Goal: Book appointment/travel/reservation

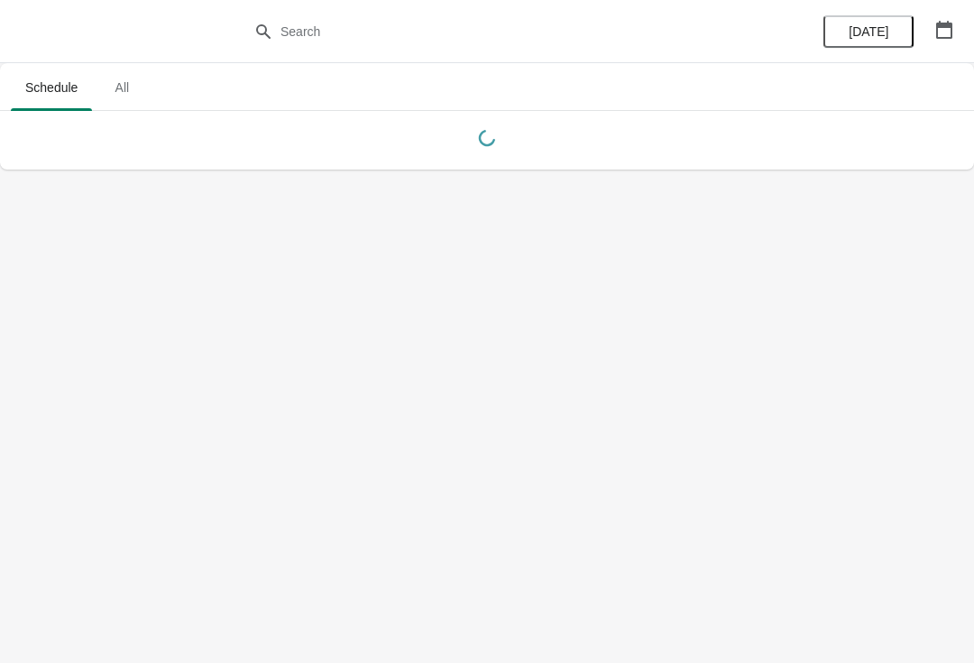
click at [937, 41] on button "button" at bounding box center [944, 30] width 32 height 32
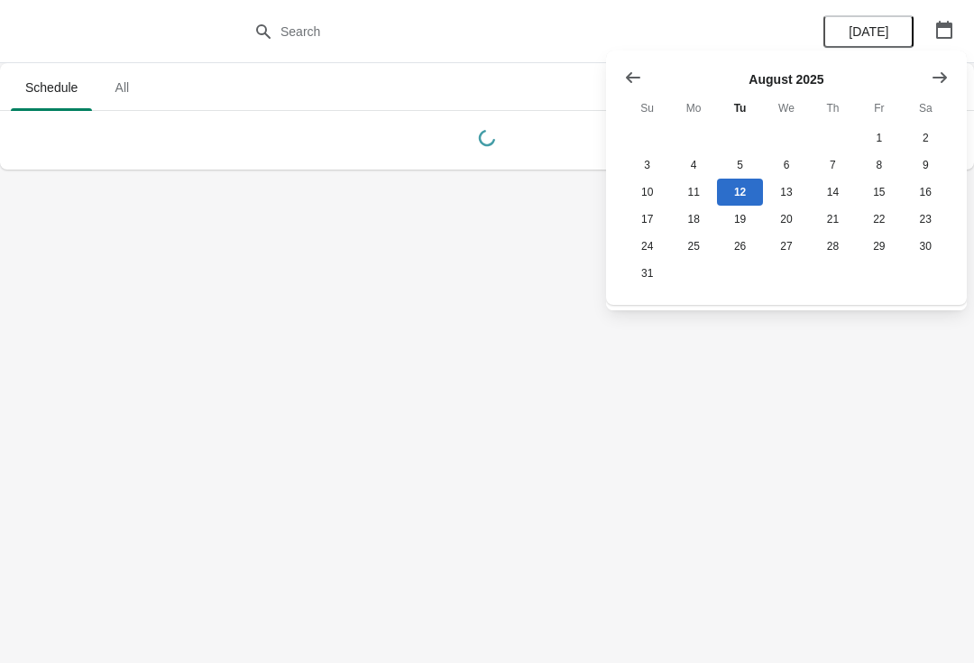
click at [936, 74] on icon "Show next month, September 2025" at bounding box center [939, 78] width 18 height 18
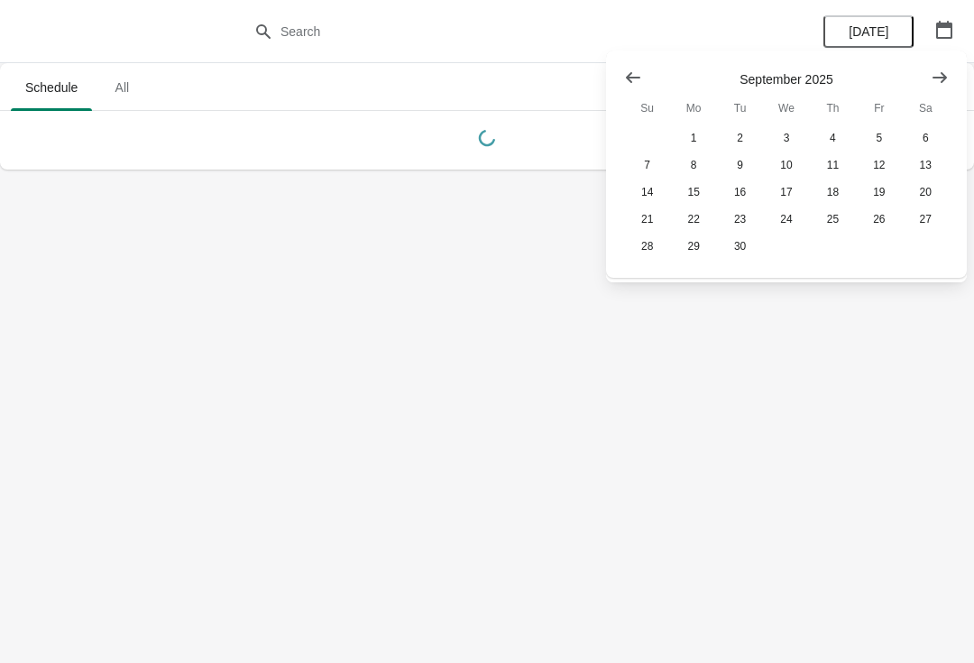
click at [945, 81] on icon "Show next month, October 2025" at bounding box center [939, 78] width 18 height 18
click at [836, 136] on button "2" at bounding box center [832, 137] width 46 height 27
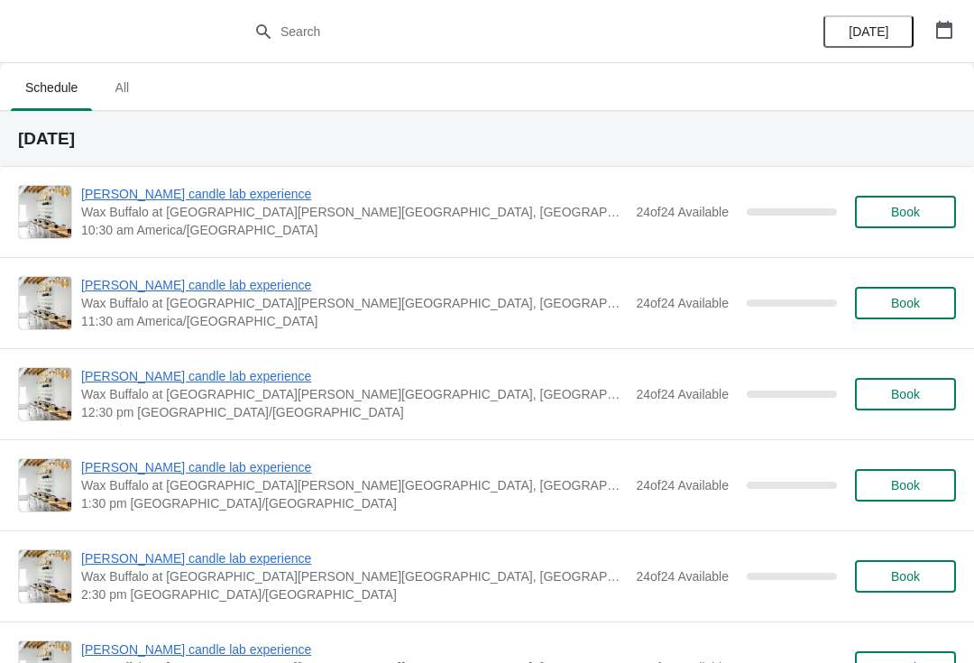
click at [196, 197] on span "[PERSON_NAME] candle lab experience" at bounding box center [353, 194] width 545 height 18
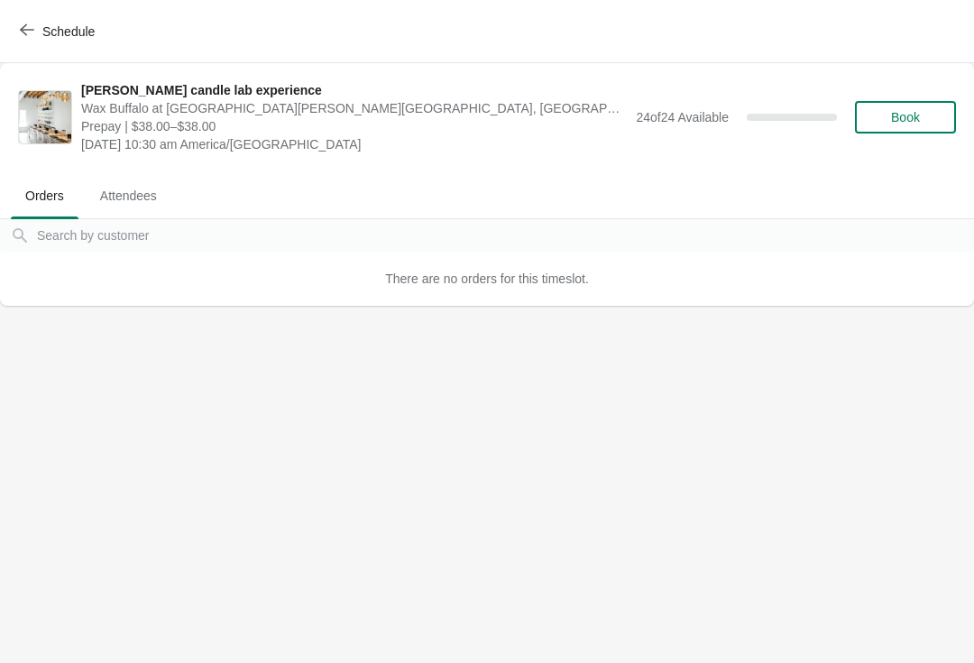
click at [948, 129] on button "Book" at bounding box center [905, 117] width 101 height 32
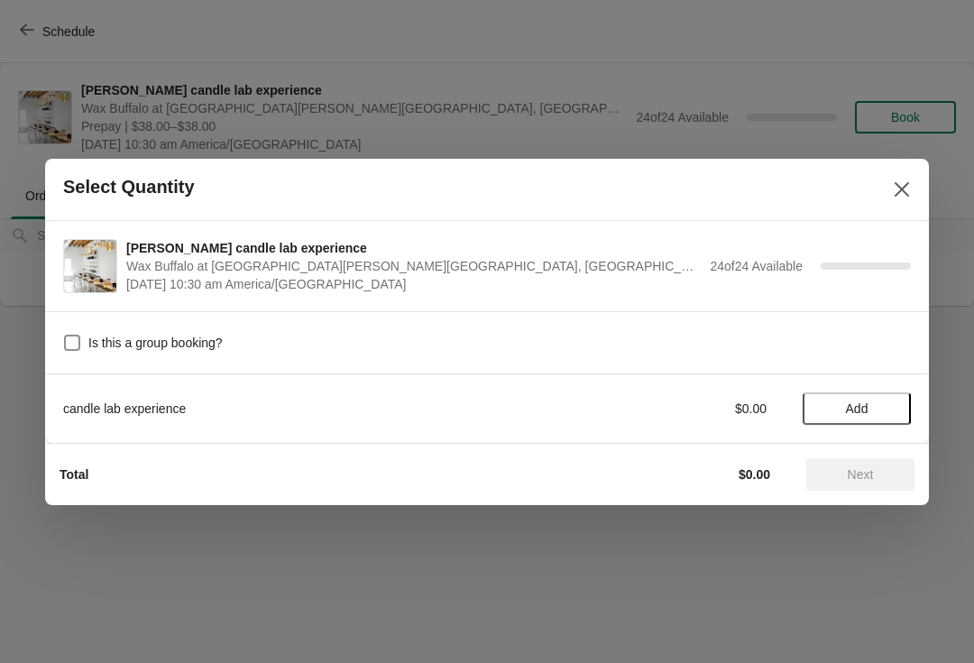
click at [848, 379] on div "candle lab experience $0.00 Add" at bounding box center [486, 399] width 847 height 50
click at [855, 411] on span "Add" at bounding box center [857, 408] width 23 height 14
click at [886, 394] on div "candle lab experience $38.00 1" at bounding box center [486, 408] width 847 height 32
click at [895, 416] on icon at bounding box center [887, 407] width 19 height 19
click at [873, 481] on span "Next" at bounding box center [860, 474] width 26 height 14
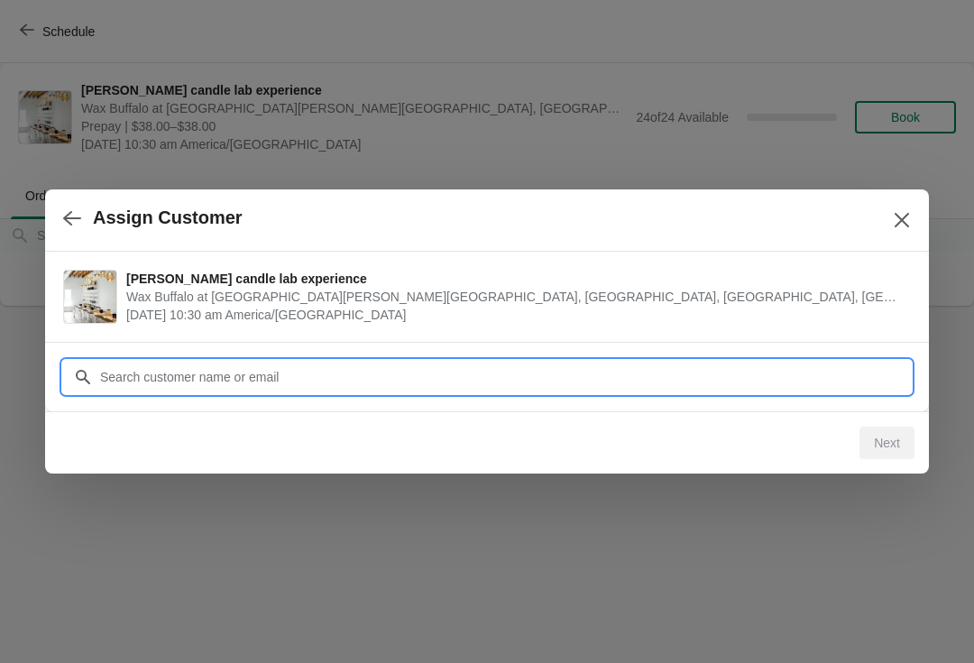
click at [550, 306] on div "Assign Customer prescott candle lab experience Wax Buffalo at [GEOGRAPHIC_DATA]…" at bounding box center [487, 306] width 974 height 0
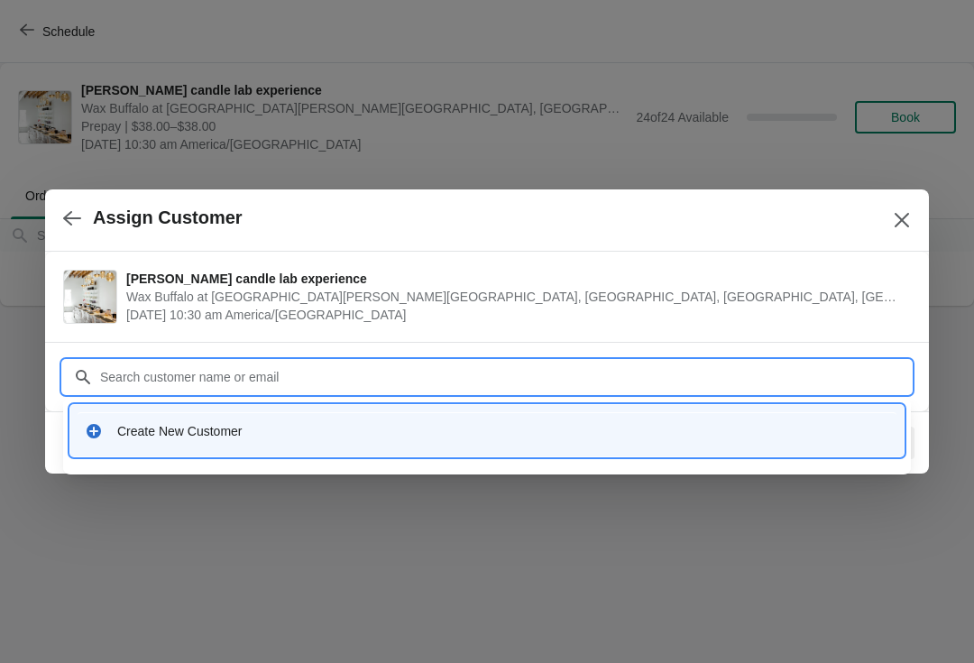
click at [219, 408] on div "Create New Customer" at bounding box center [486, 430] width 833 height 51
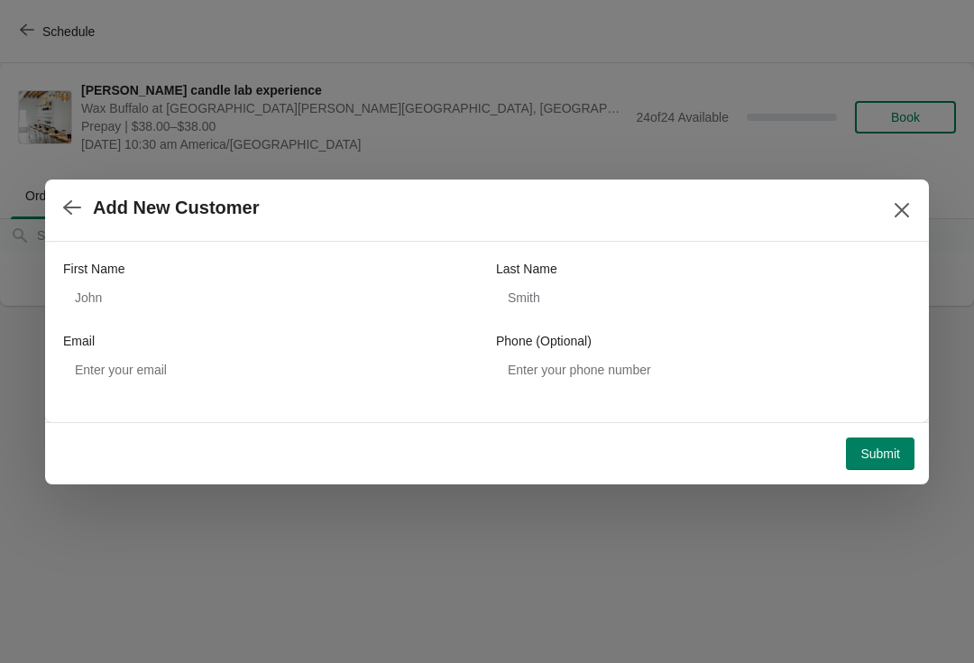
click at [306, 270] on div "First Name" at bounding box center [270, 269] width 415 height 18
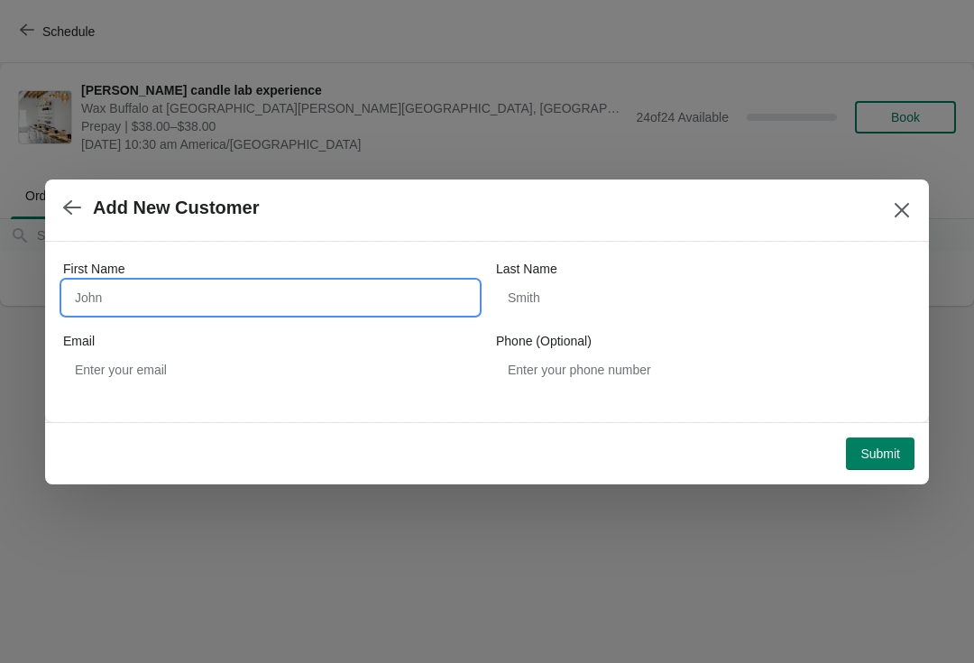
click at [334, 294] on input "First Name" at bounding box center [270, 297] width 415 height 32
type input "[PERSON_NAME]"
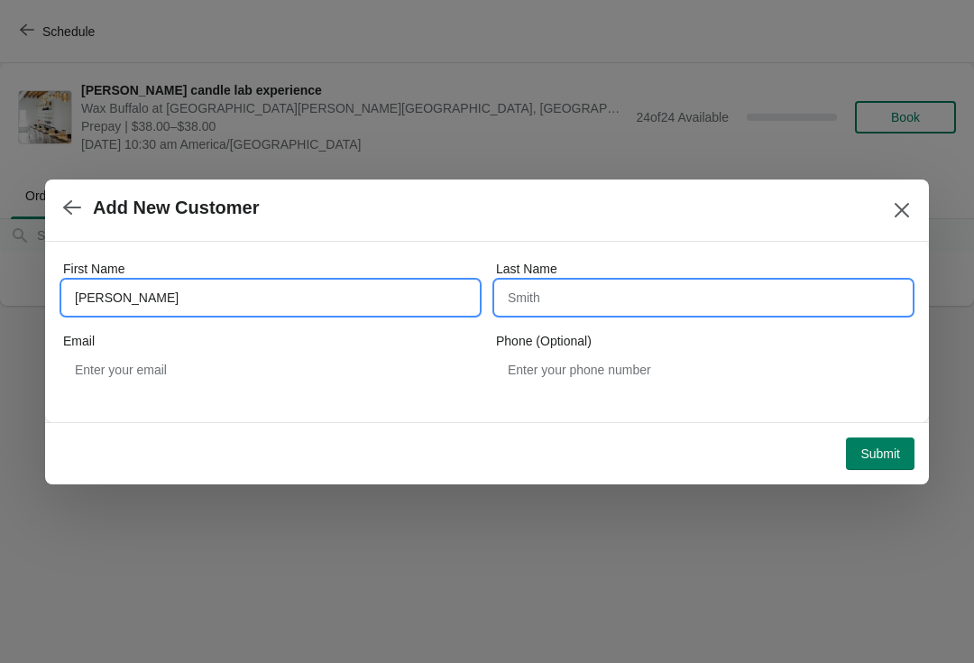
click at [641, 286] on input "Last Name" at bounding box center [703, 297] width 415 height 32
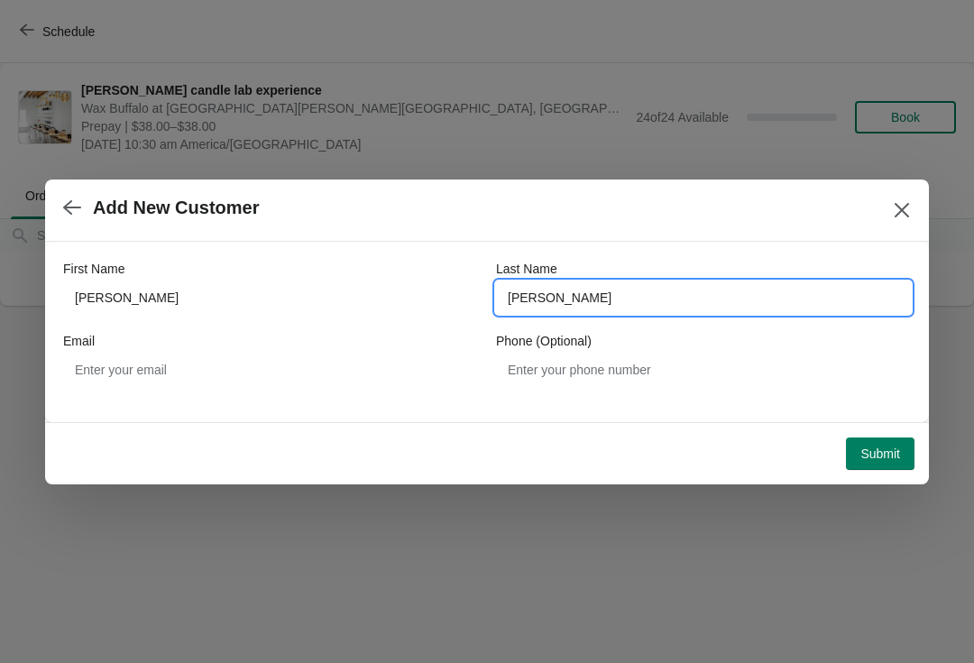
type input "[PERSON_NAME]"
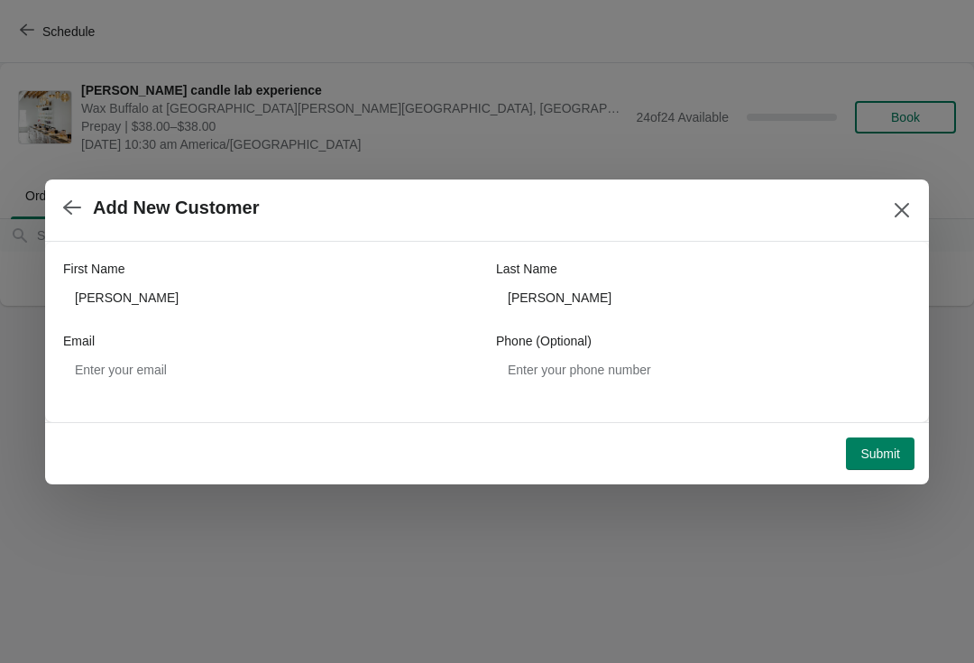
click at [872, 459] on span "Submit" at bounding box center [880, 453] width 40 height 14
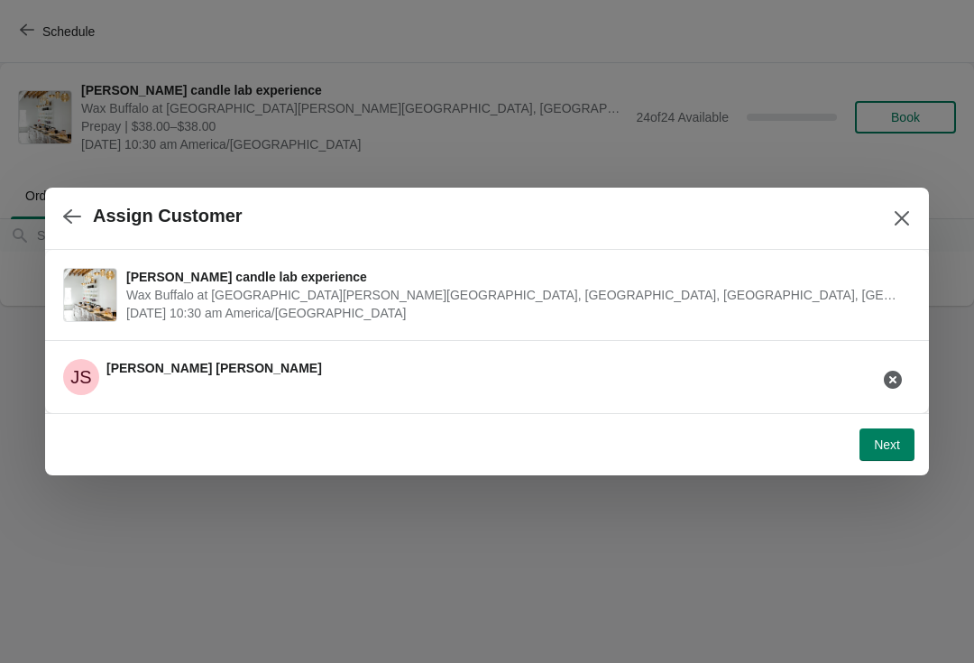
click at [871, 453] on button "Next" at bounding box center [886, 444] width 55 height 32
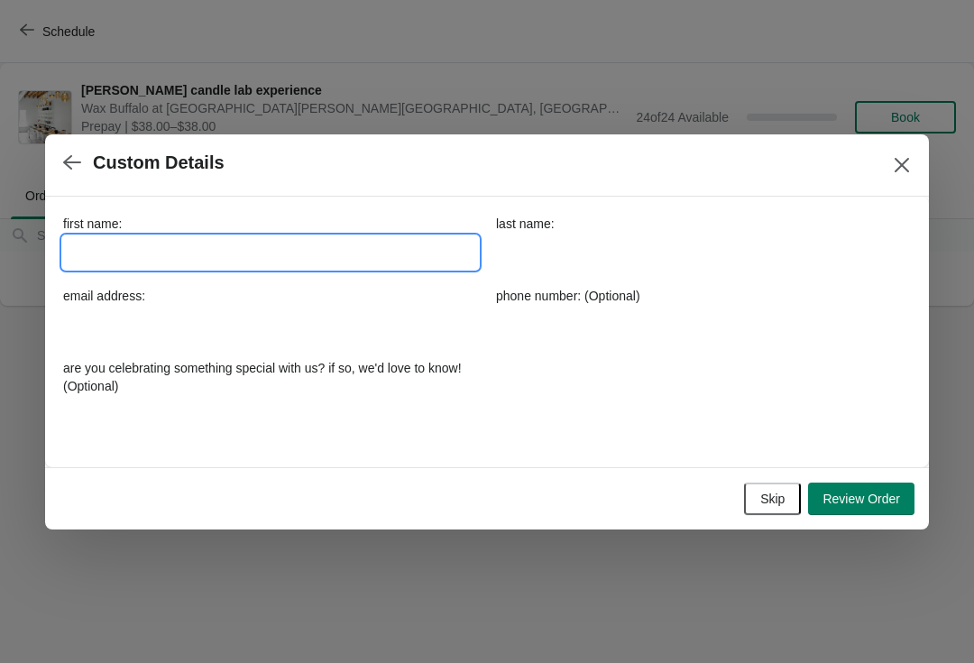
click at [364, 251] on input "first name:" at bounding box center [270, 252] width 415 height 32
type input "[PERSON_NAME]"
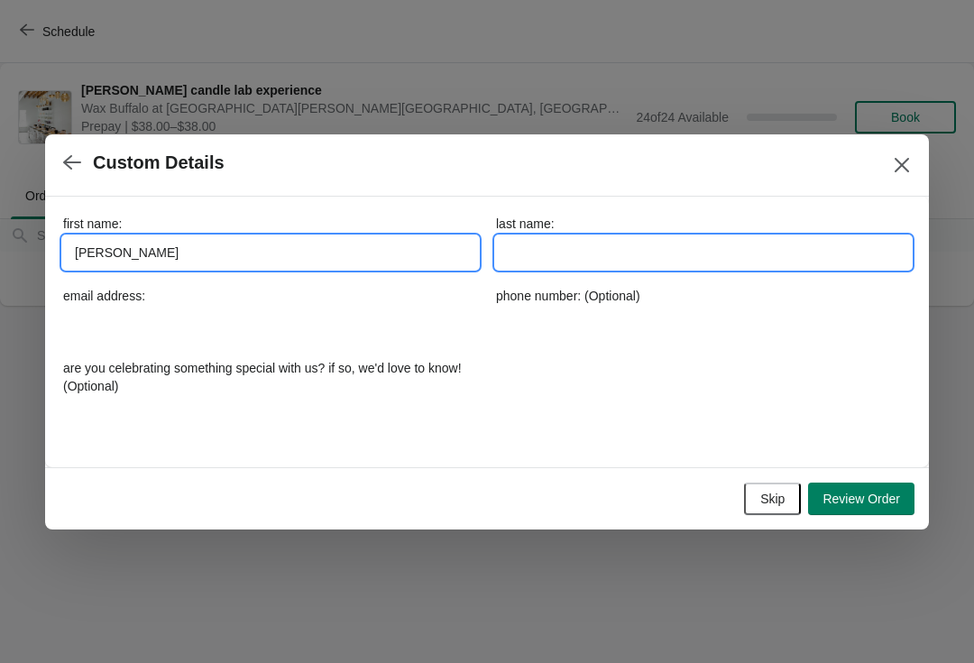
click at [626, 257] on input "last name:" at bounding box center [703, 252] width 415 height 32
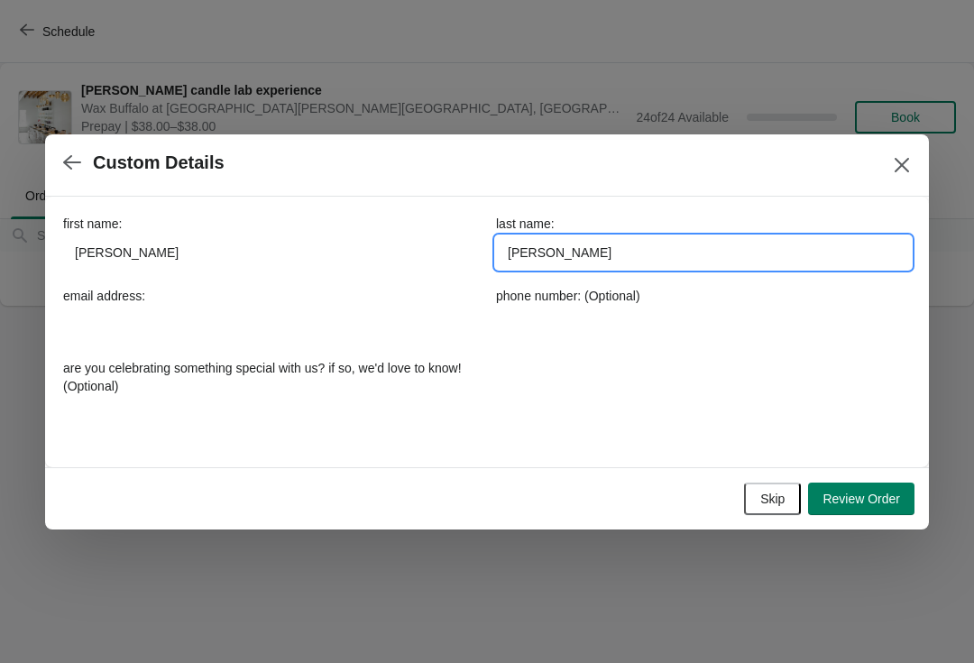
type input "[PERSON_NAME]"
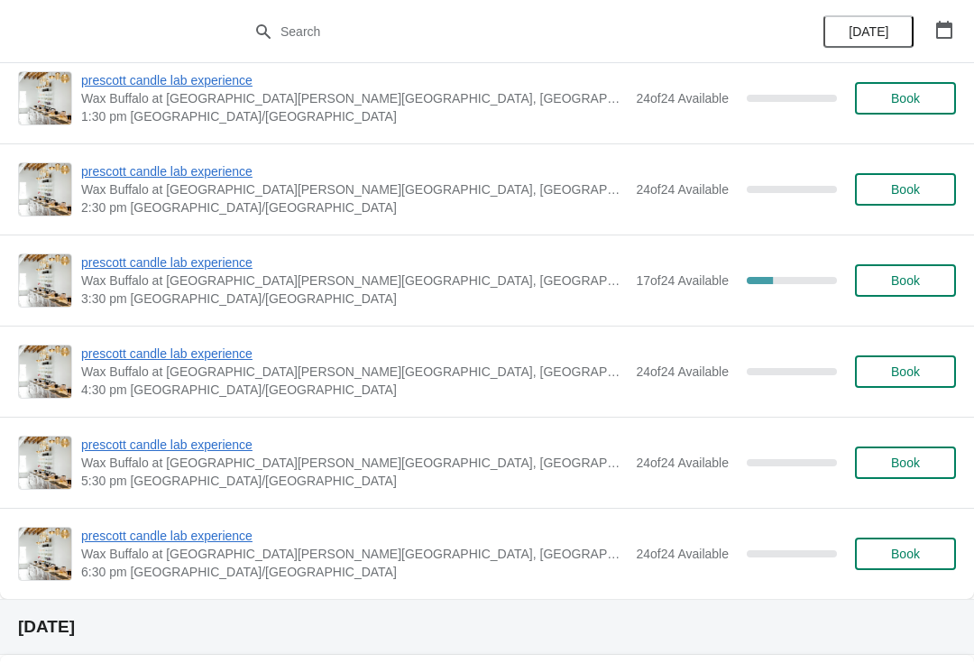
scroll to position [1263, 0]
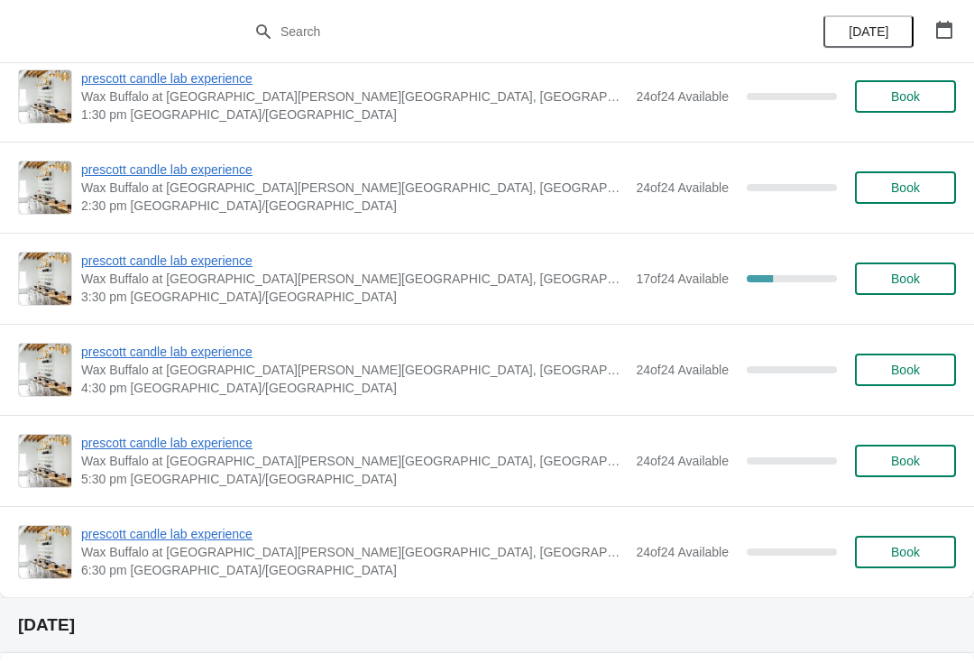
click at [208, 257] on span "[PERSON_NAME] candle lab experience" at bounding box center [353, 260] width 545 height 18
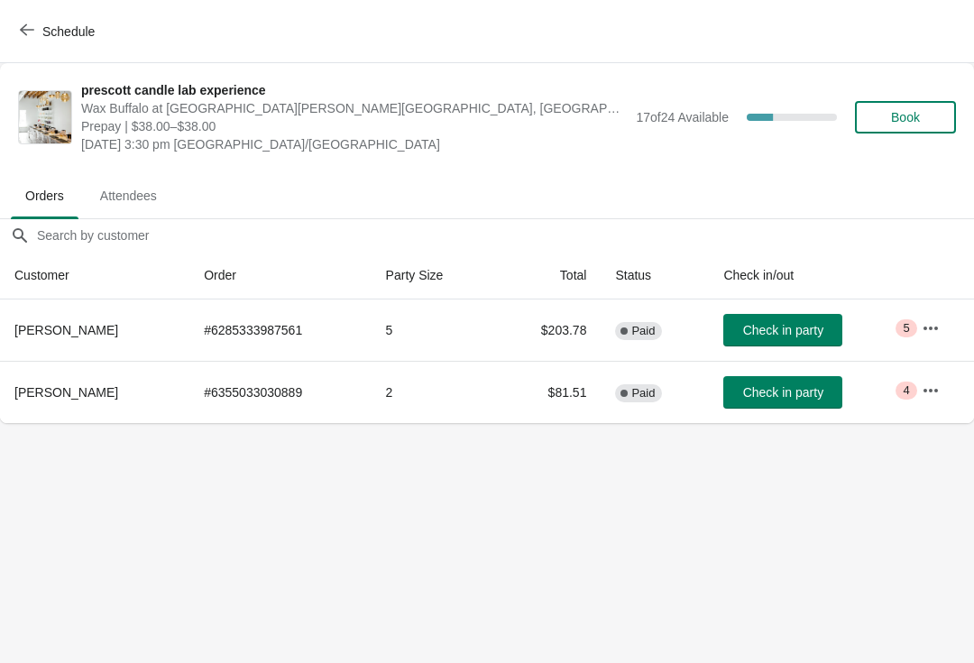
click at [945, 327] on button "button" at bounding box center [930, 328] width 32 height 32
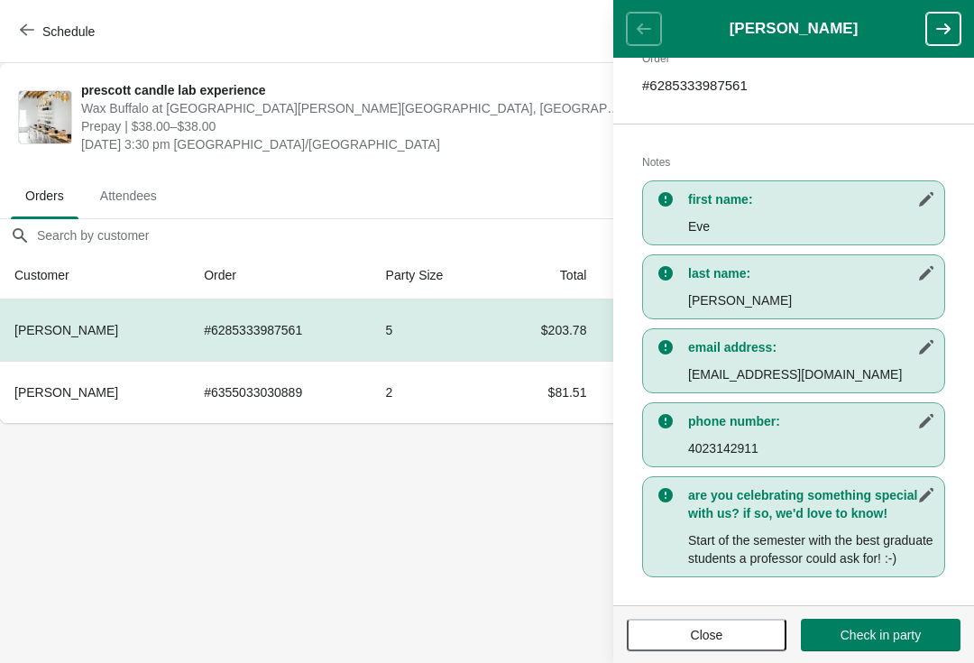
scroll to position [311, 0]
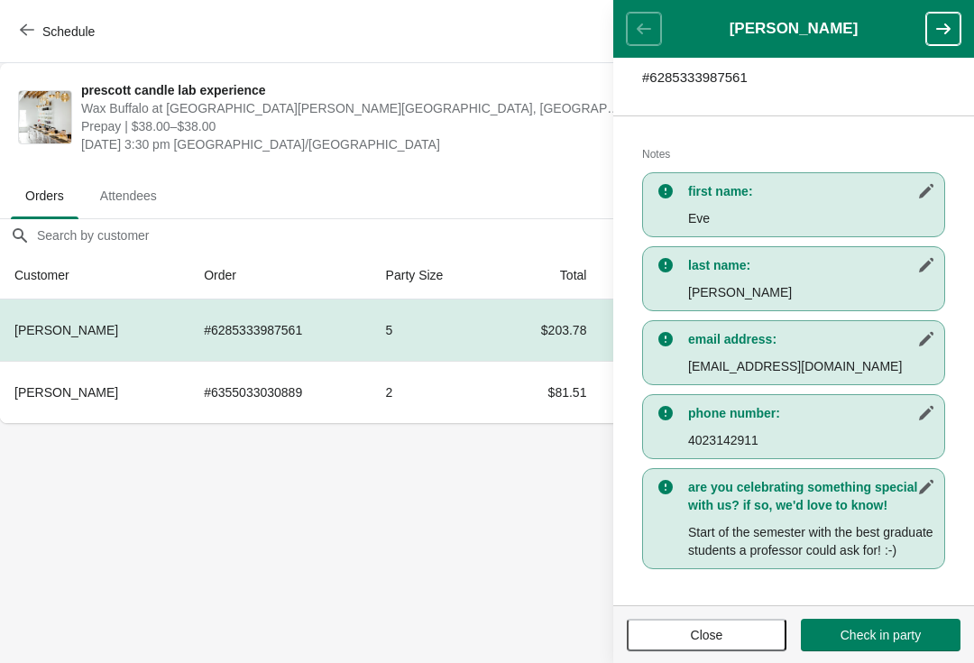
click at [714, 641] on span "Close" at bounding box center [706, 634] width 32 height 14
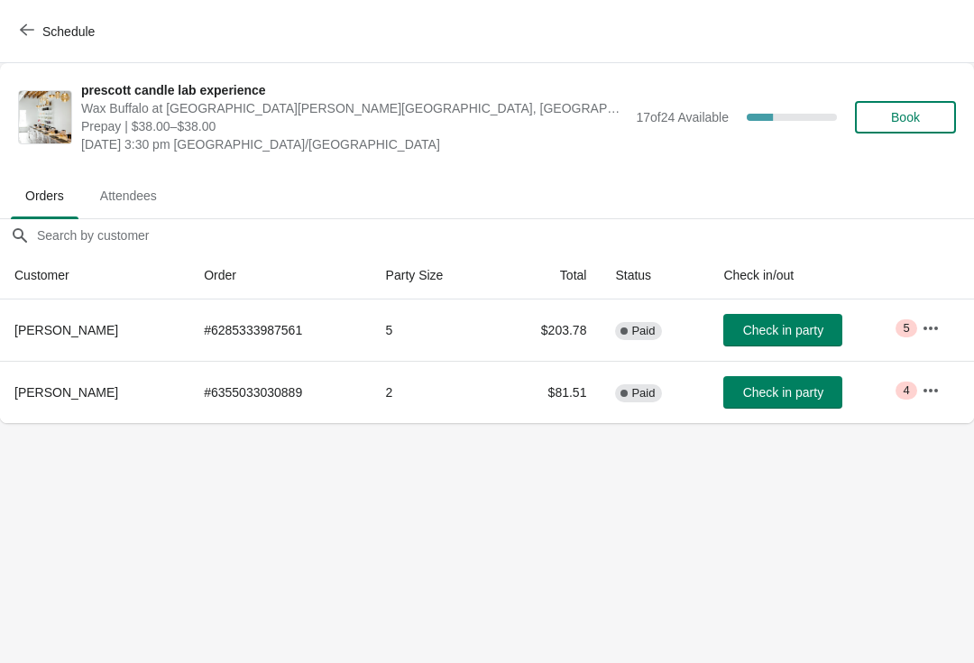
click at [938, 381] on icon "button" at bounding box center [930, 390] width 18 height 18
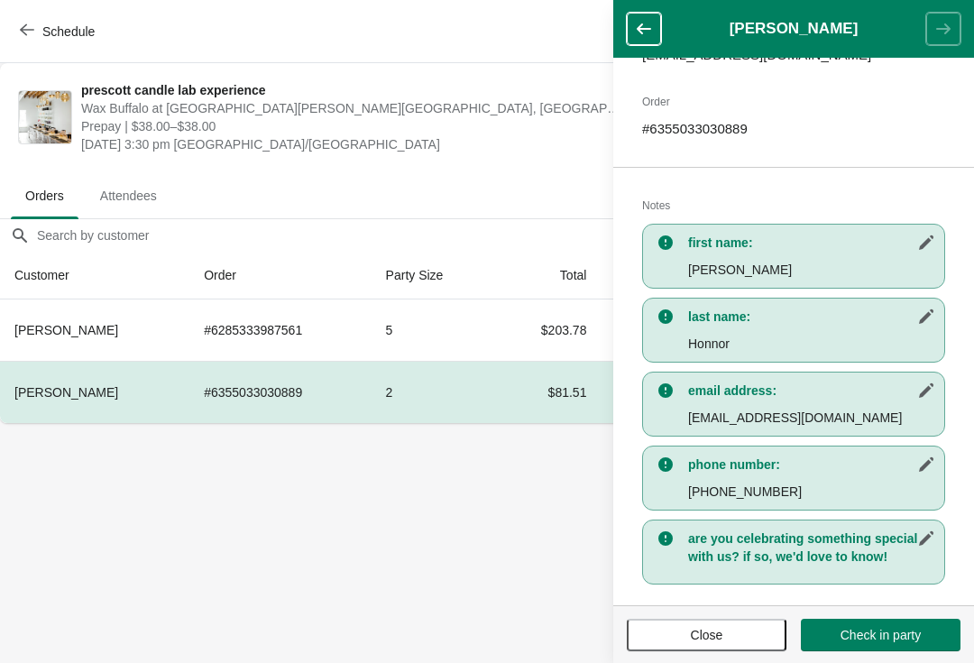
scroll to position [273, 0]
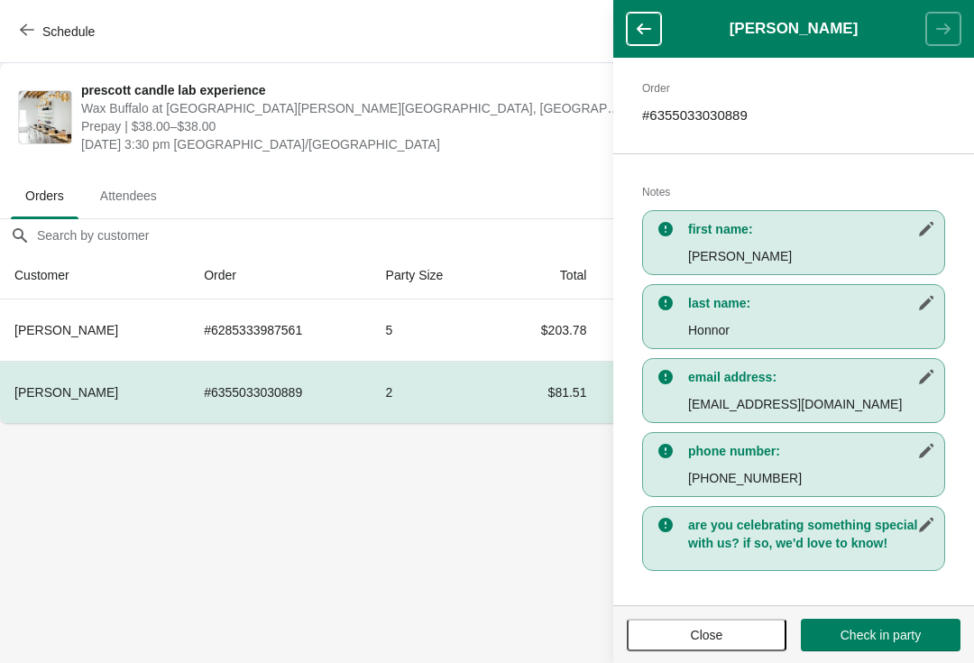
click at [736, 643] on button "Close" at bounding box center [706, 634] width 160 height 32
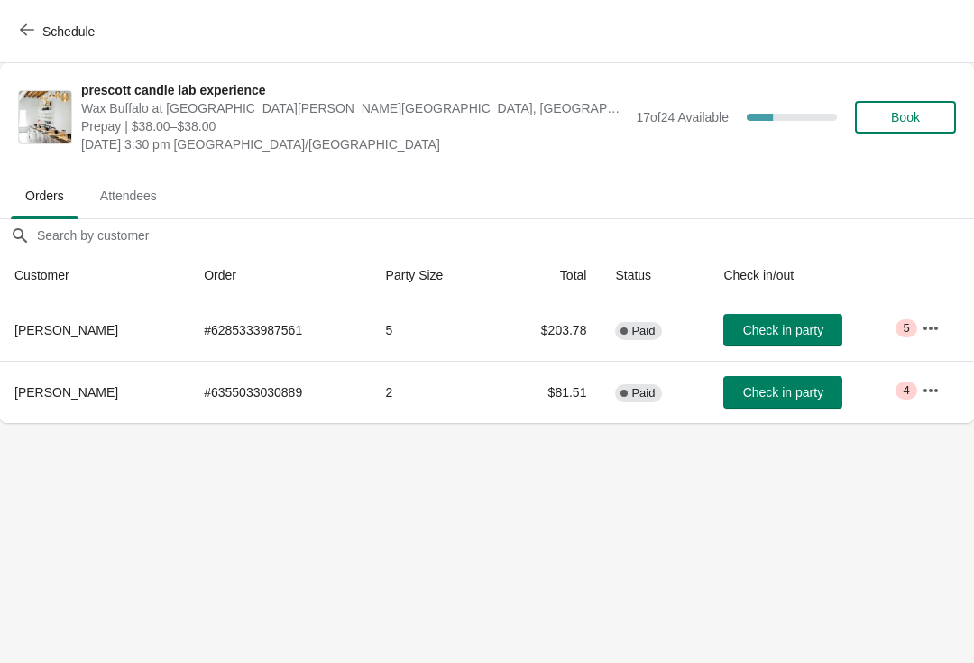
click at [14, 33] on button "Schedule" at bounding box center [59, 31] width 100 height 32
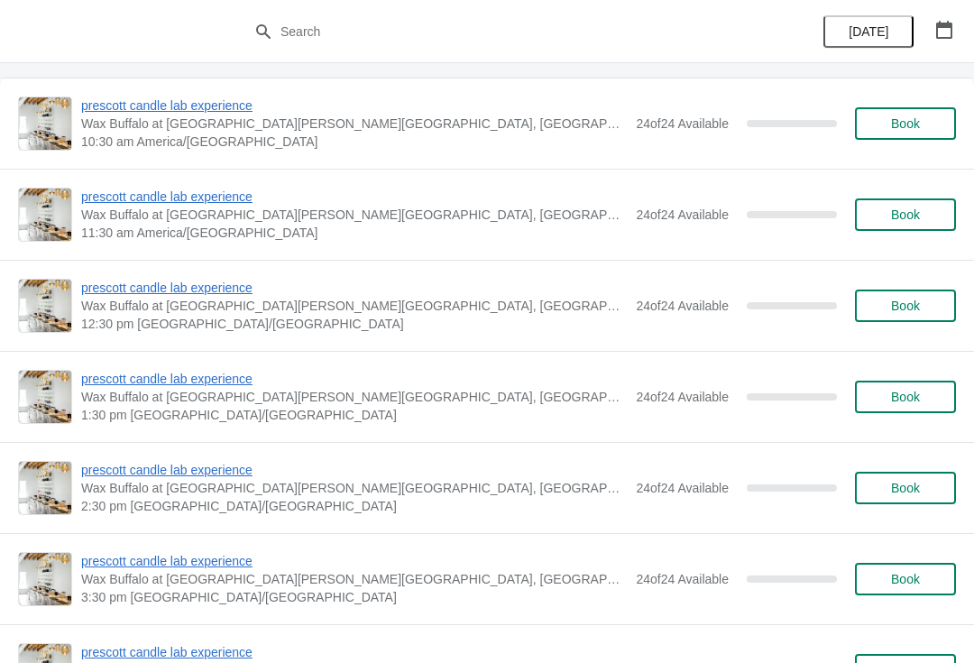
scroll to position [1918, 0]
